Goal: Task Accomplishment & Management: Manage account settings

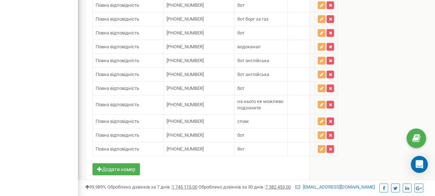
scroll to position [712, 0]
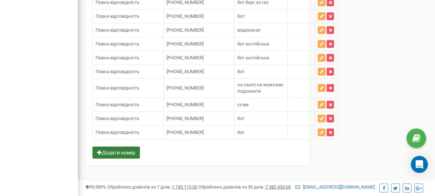
click at [119, 147] on button "Додати номер" at bounding box center [117, 152] width 48 height 12
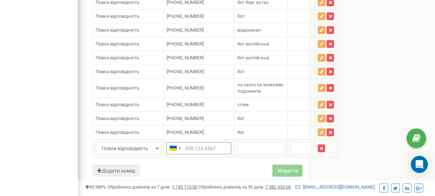
click at [195, 142] on input "text" at bounding box center [199, 148] width 65 height 12
paste input "38 (057) 727-69-03"
click at [194, 142] on input "38 (057) 727-69-03" at bounding box center [199, 148] width 65 height 12
paste input "380577276903"
type input "[PHONE_NUMBER]"
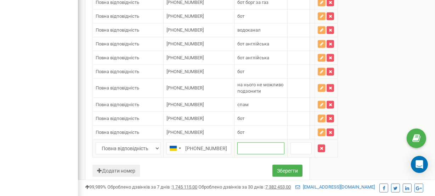
click at [251, 146] on input "text" at bounding box center [261, 148] width 47 height 12
type input "бот"
click at [282, 165] on button "Зберегти" at bounding box center [288, 171] width 30 height 12
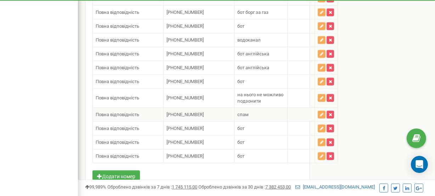
scroll to position [725, 0]
